Goal: Find contact information: Find contact information

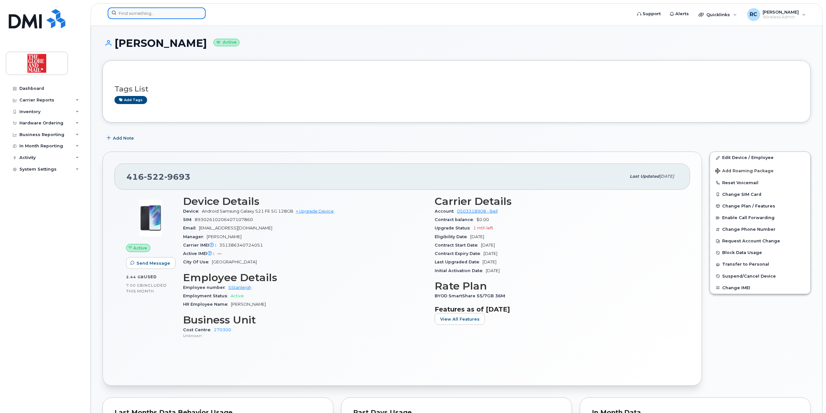
click at [182, 14] on input at bounding box center [157, 13] width 98 height 12
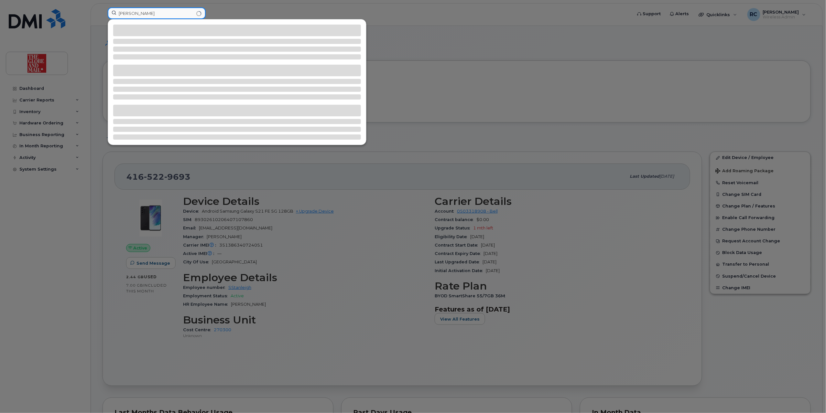
type input "tripp"
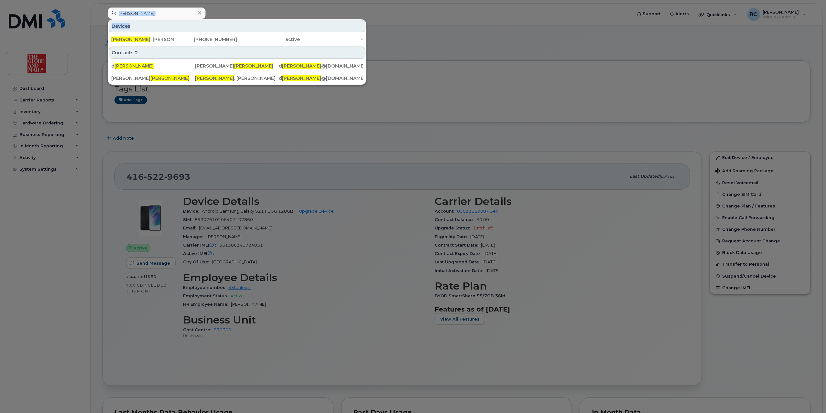
drag, startPoint x: 133, startPoint y: 83, endPoint x: 155, endPoint y: 22, distance: 65.3
click at [156, 22] on div "tripp Devices Tripp , Doug 416-729-5650 active - Contacts 2 d tripp Doug Tripp …" at bounding box center [368, 14] width 531 height 14
click at [129, 39] on div "Tripp , Doug" at bounding box center [142, 39] width 63 height 6
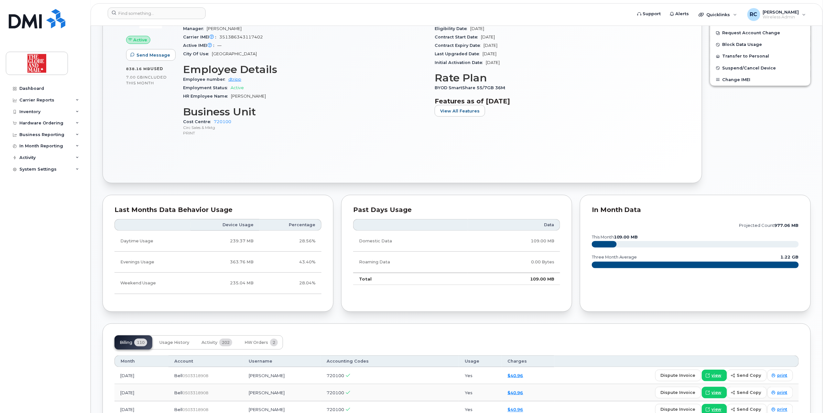
scroll to position [345, 0]
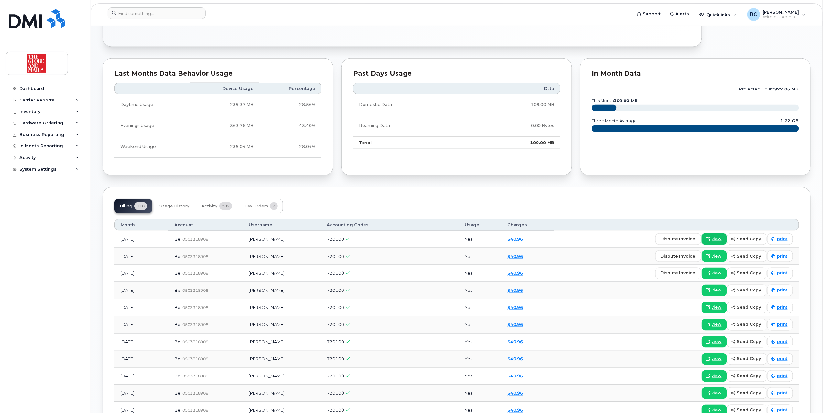
click at [718, 239] on span "view" at bounding box center [717, 239] width 10 height 6
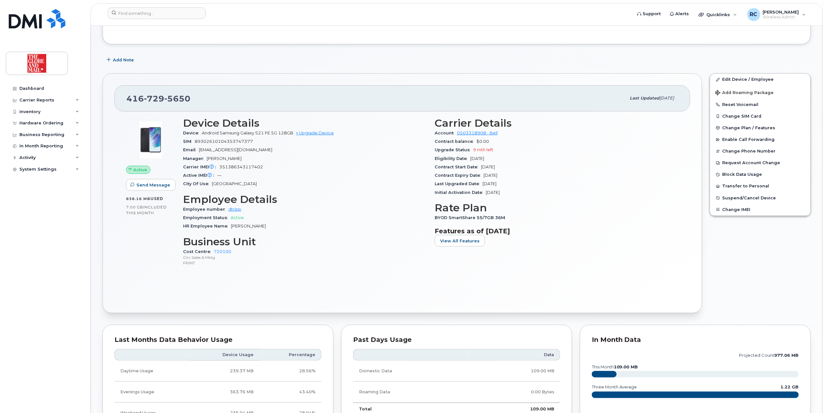
scroll to position [0, 0]
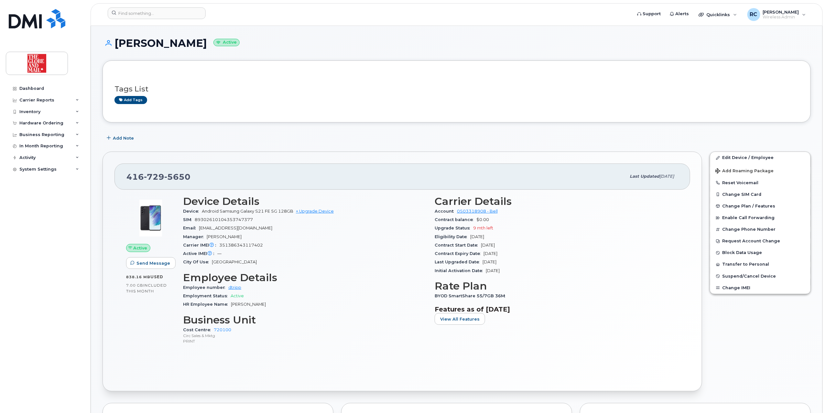
click at [56, 267] on div "Dashboard Carrier Reports Monthly Billing Data Daily Data Pooling Data Behavior…" at bounding box center [46, 243] width 80 height 321
click at [779, 9] on span "[PERSON_NAME]" at bounding box center [781, 11] width 36 height 5
click at [778, 382] on div "Edit Device / Employee Add Roaming Package Reset Voicemail Change SIM Card Chan…" at bounding box center [760, 272] width 109 height 248
click at [42, 98] on div "Carrier Reports" at bounding box center [36, 100] width 35 height 5
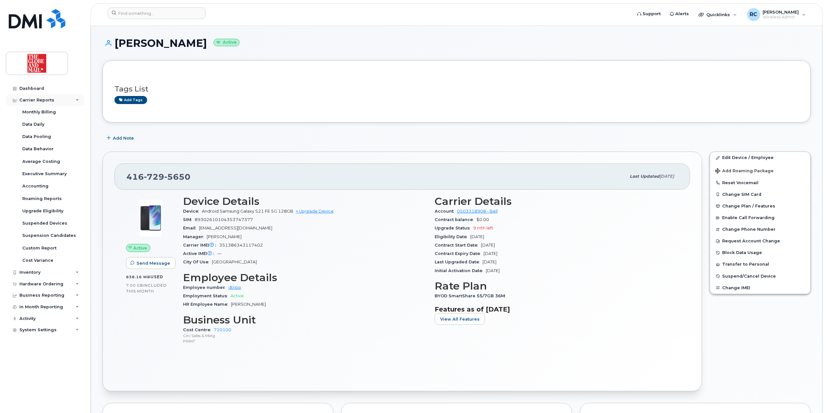
click at [80, 98] on div "Carrier Reports" at bounding box center [45, 100] width 78 height 12
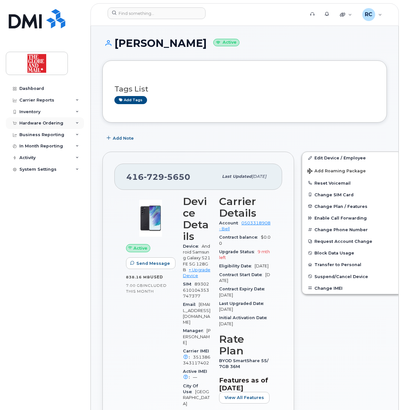
click at [42, 121] on div "Hardware Ordering" at bounding box center [41, 123] width 44 height 5
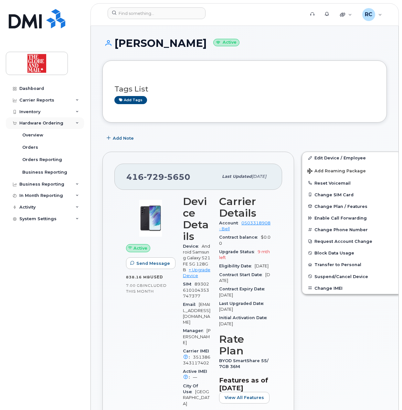
click at [42, 121] on div "Hardware Ordering" at bounding box center [41, 123] width 44 height 5
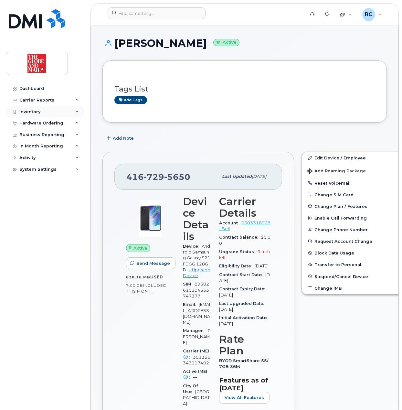
click at [38, 110] on div "Inventory" at bounding box center [29, 111] width 21 height 5
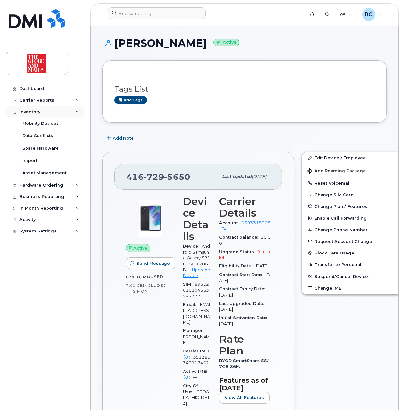
click at [37, 110] on div "Inventory" at bounding box center [29, 111] width 21 height 5
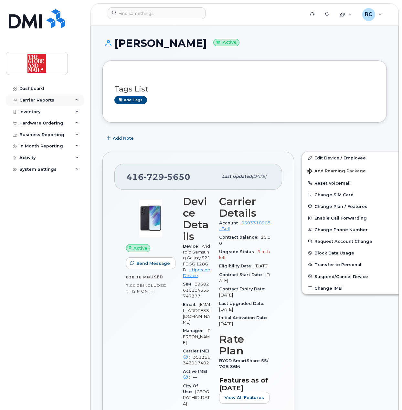
click at [41, 99] on div "Carrier Reports" at bounding box center [36, 100] width 35 height 5
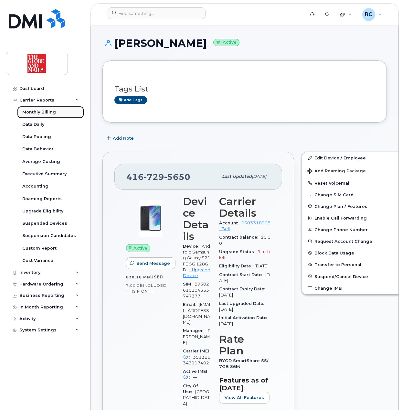
click at [43, 112] on div "Monthly Billing" at bounding box center [39, 112] width 34 height 6
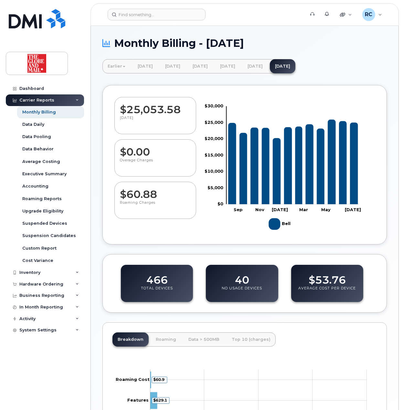
click at [75, 98] on div "Carrier Reports" at bounding box center [45, 100] width 78 height 12
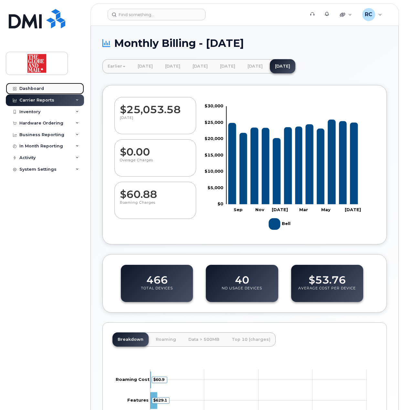
click at [42, 89] on div "Dashboard" at bounding box center [31, 88] width 25 height 5
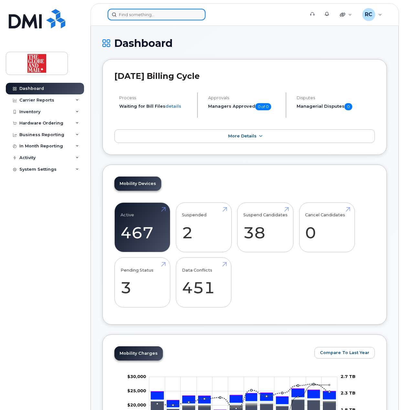
click at [151, 15] on input at bounding box center [157, 15] width 98 height 12
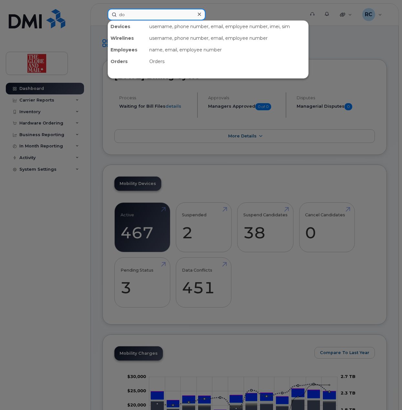
type input "d"
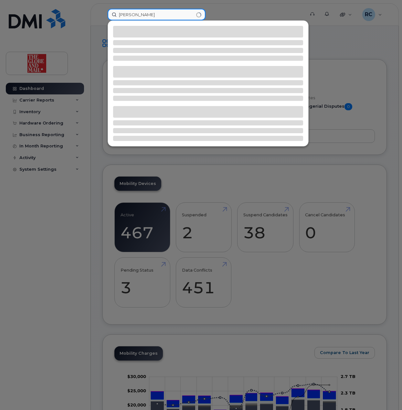
type input "tripp"
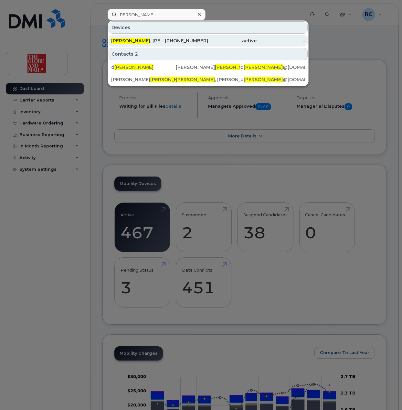
click at [128, 39] on div "Tripp , Doug" at bounding box center [135, 41] width 49 height 6
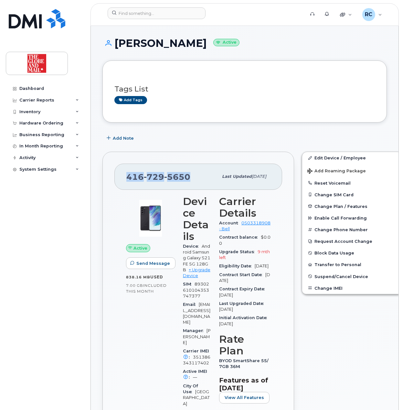
drag, startPoint x: 194, startPoint y: 178, endPoint x: 127, endPoint y: 180, distance: 67.3
click at [127, 180] on div "[PHONE_NUMBER]" at bounding box center [172, 177] width 92 height 14
copy span "[PHONE_NUMBER]"
click at [195, 181] on div "[PHONE_NUMBER]" at bounding box center [172, 177] width 92 height 14
drag, startPoint x: 193, startPoint y: 178, endPoint x: 129, endPoint y: 176, distance: 64.1
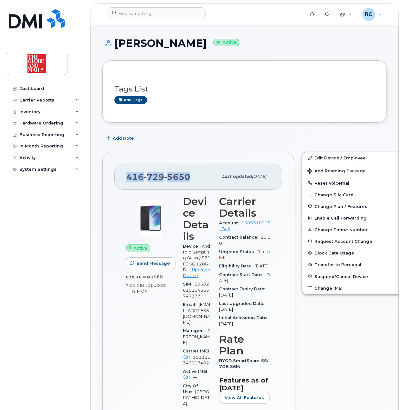
click at [129, 176] on div "[PHONE_NUMBER]" at bounding box center [172, 177] width 92 height 14
copy span "[PHONE_NUMBER]"
click at [203, 166] on div "[PHONE_NUMBER] Last updated [DATE]" at bounding box center [199, 177] width 168 height 26
